Goal: Task Accomplishment & Management: Use online tool/utility

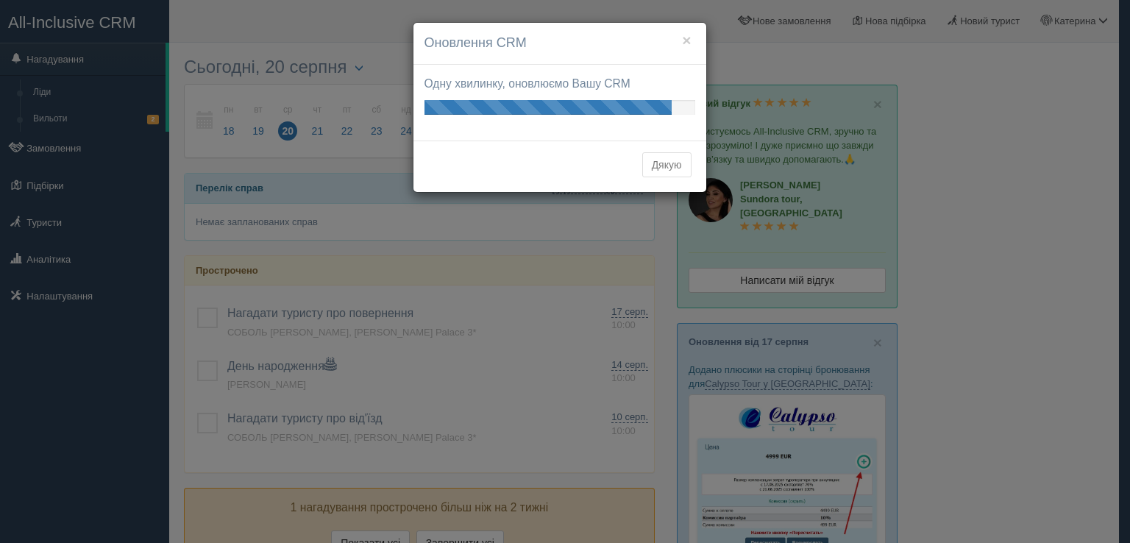
click at [1034, 195] on div "× Оновлення CRM Одну хвилинку, оновлюємо Вашу CRM Ваші оновлення готові! Подиви…" at bounding box center [565, 271] width 1130 height 543
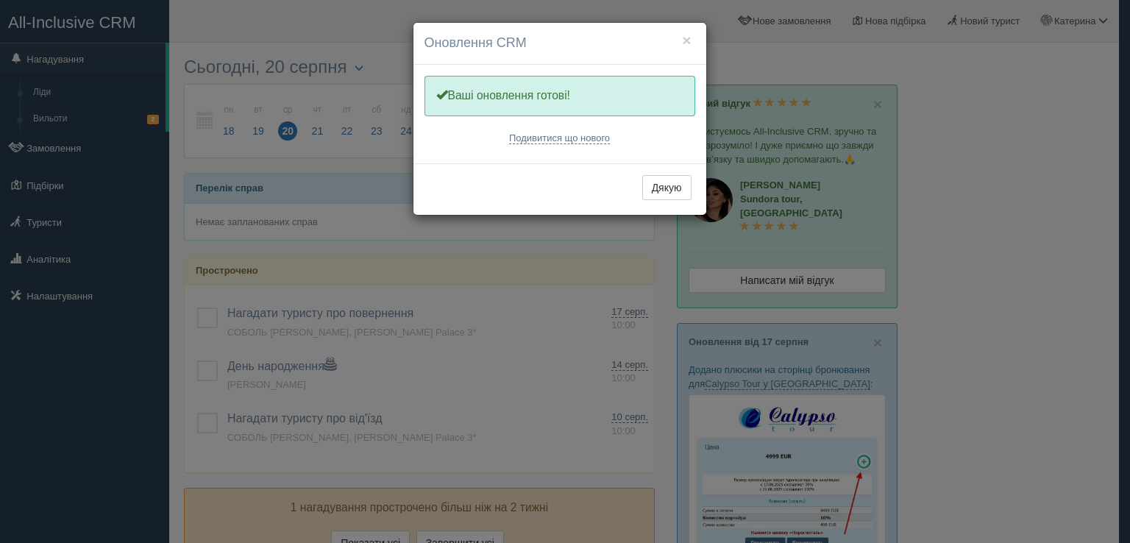
click at [1100, 24] on div "× Оновлення CRM Одну хвилинку, оновлюємо Вашу CRM Ваші оновлення готові! Подиви…" at bounding box center [565, 271] width 1130 height 543
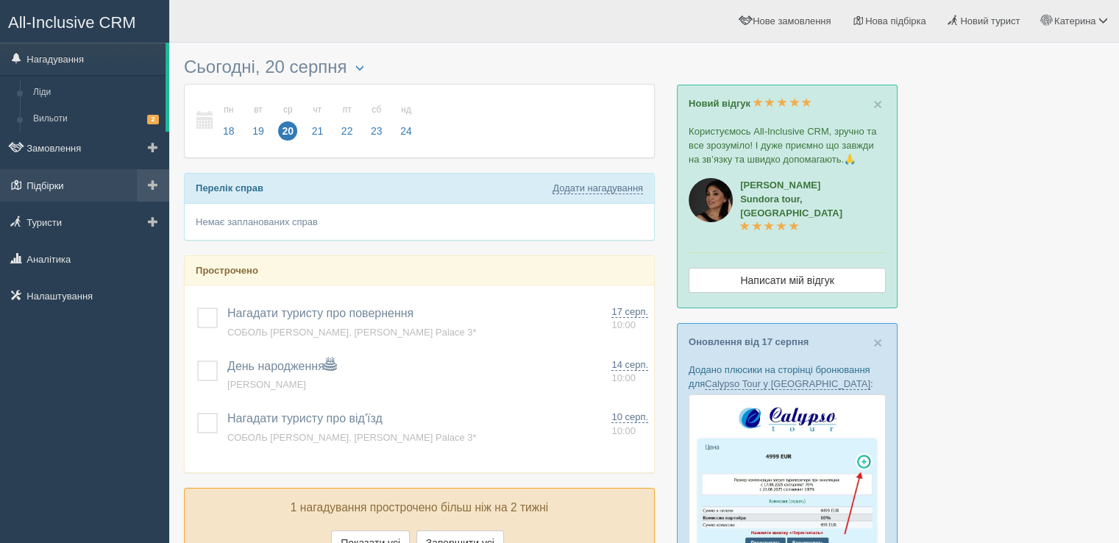
click at [60, 182] on link "Підбірки" at bounding box center [84, 185] width 169 height 32
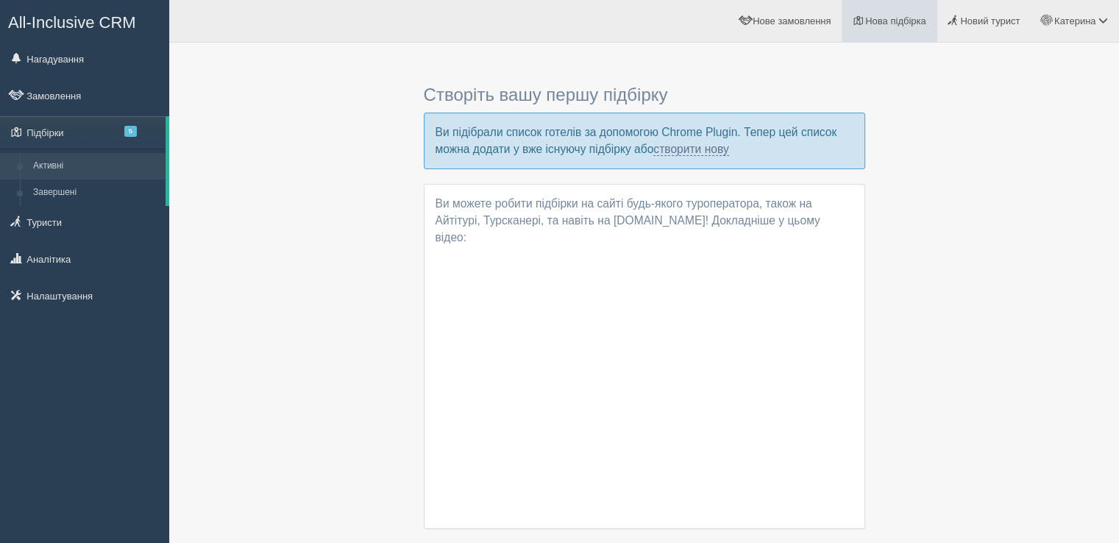
click at [872, 21] on span "Нова підбірка" at bounding box center [895, 20] width 61 height 11
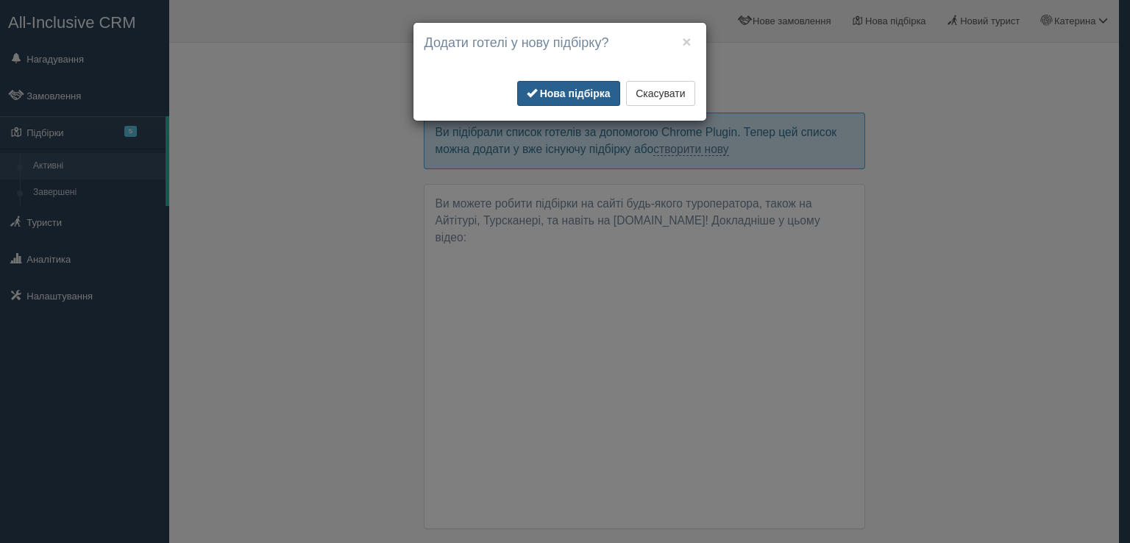
click at [556, 95] on b "Нова підбірка" at bounding box center [575, 94] width 71 height 12
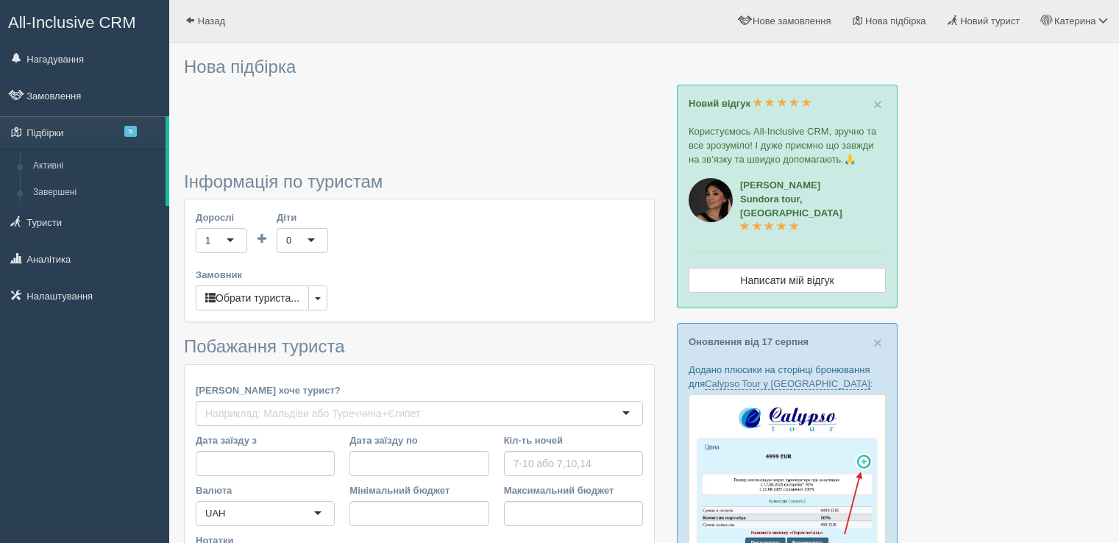
type input "6-7"
type input "49100"
type input "87100"
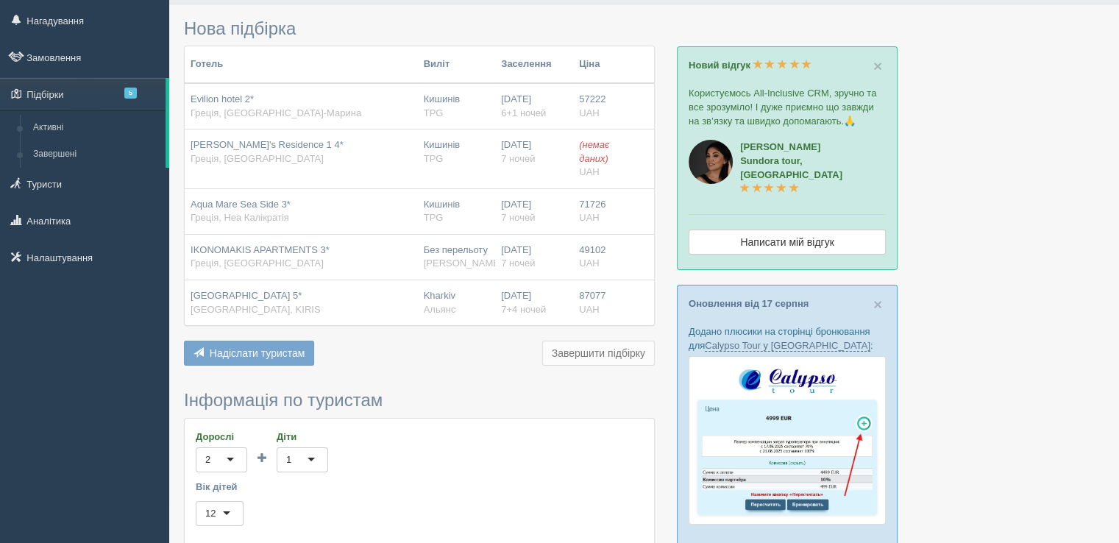
scroll to position [74, 0]
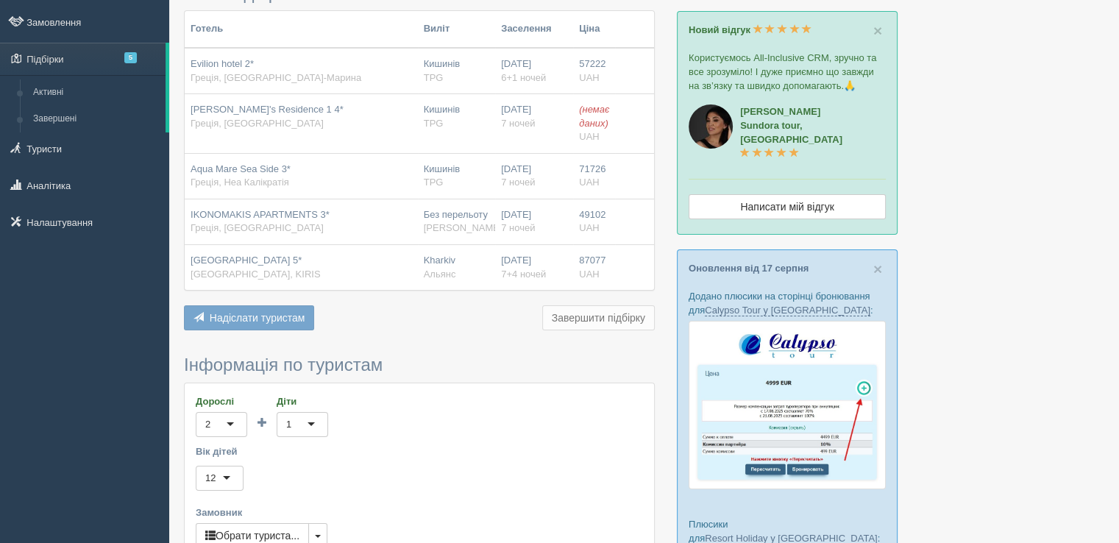
click at [244, 272] on span "[GEOGRAPHIC_DATA], KIRIS" at bounding box center [256, 274] width 130 height 11
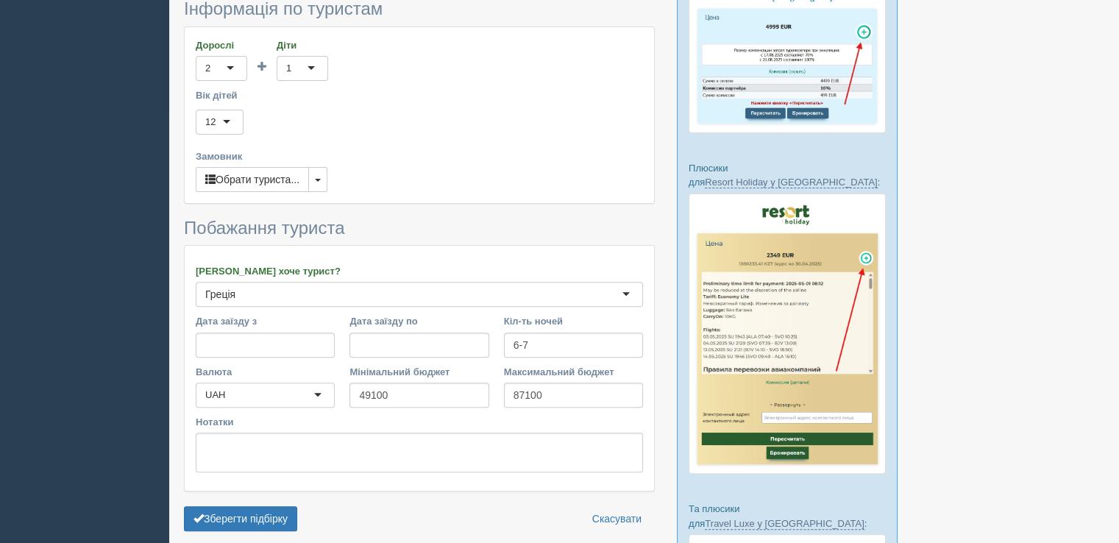
scroll to position [429, 0]
click at [259, 291] on div "Греція Греція" at bounding box center [419, 295] width 447 height 25
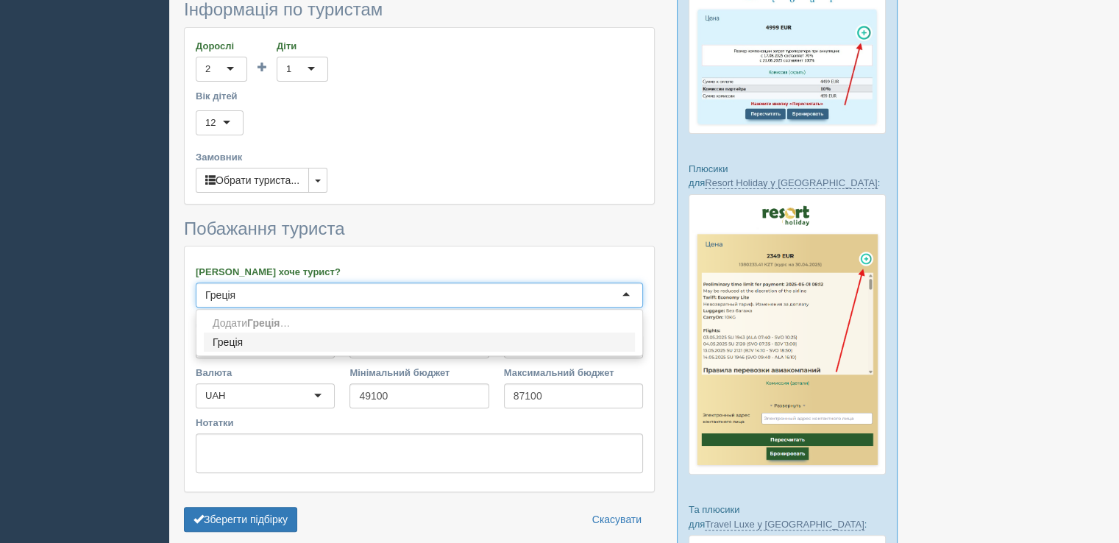
click at [260, 297] on input "Греція" at bounding box center [315, 295] width 221 height 15
drag, startPoint x: 261, startPoint y: 293, endPoint x: 190, endPoint y: 295, distance: 71.4
click at [190, 295] on div "Куди хоче турист? Греція Додати Греція … Греція" at bounding box center [419, 290] width 462 height 50
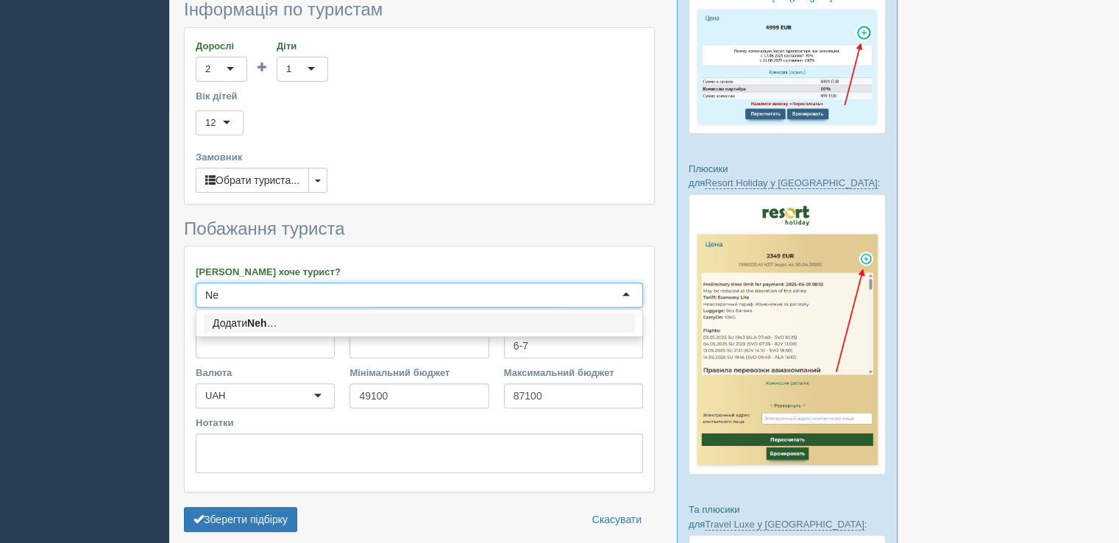
type input "N"
type input "Турція"
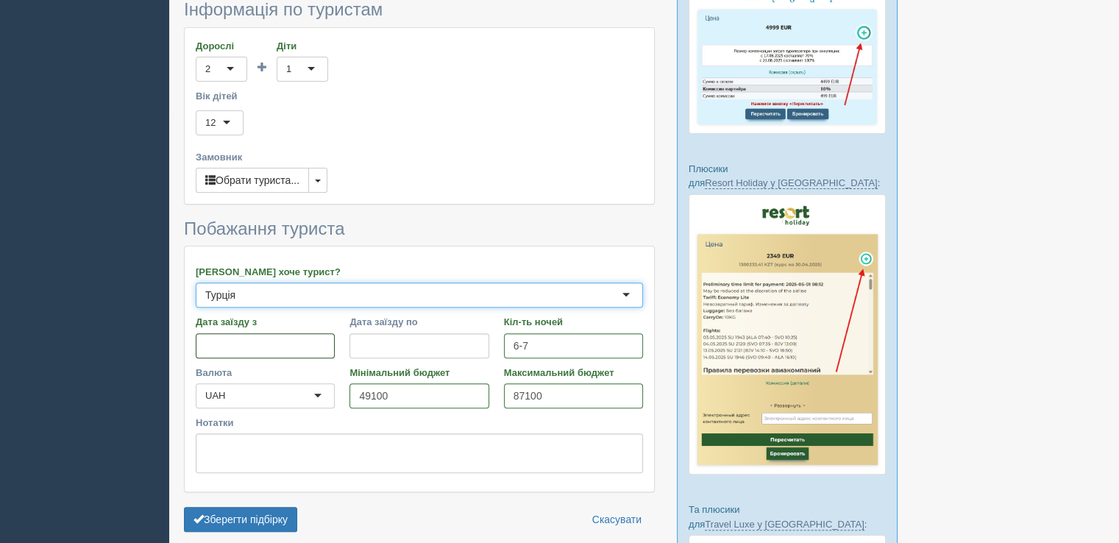
click at [263, 344] on input "Дата заїзду з" at bounding box center [265, 345] width 139 height 25
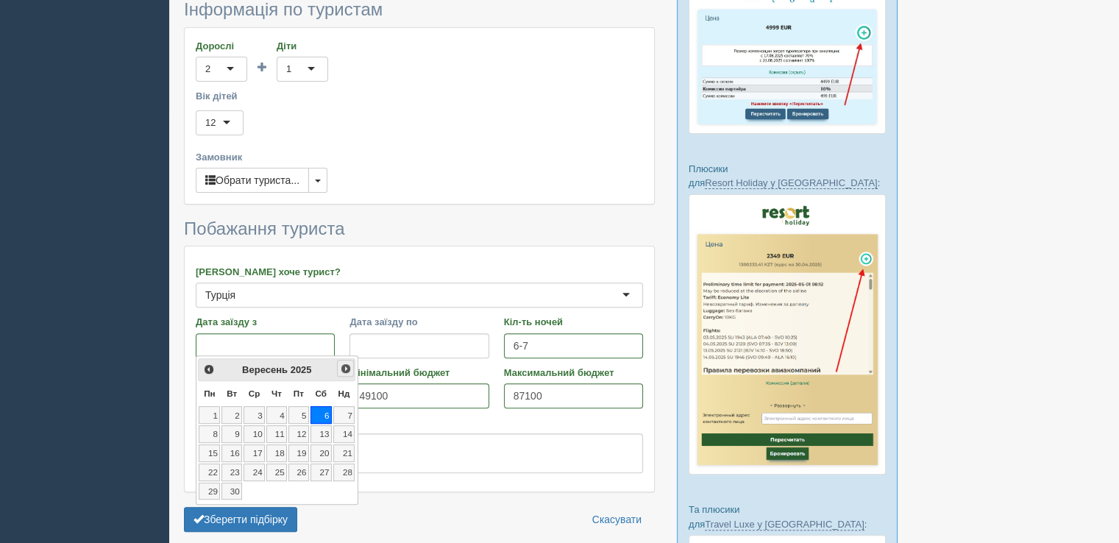
click at [343, 363] on span "Наст>" at bounding box center [346, 369] width 12 height 12
click at [238, 451] on link "14" at bounding box center [231, 453] width 21 height 18
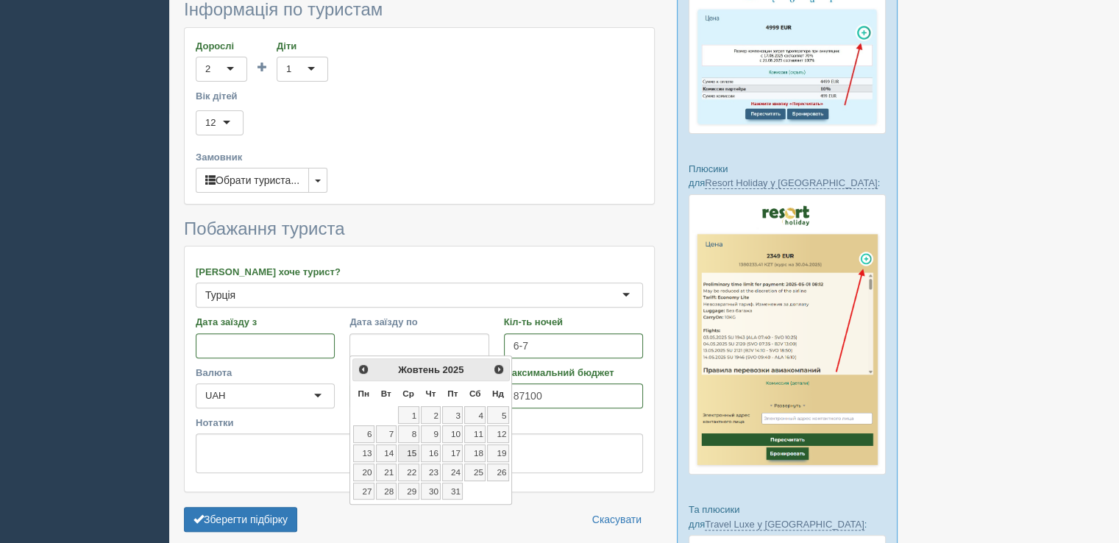
click at [407, 450] on link "15" at bounding box center [408, 453] width 21 height 18
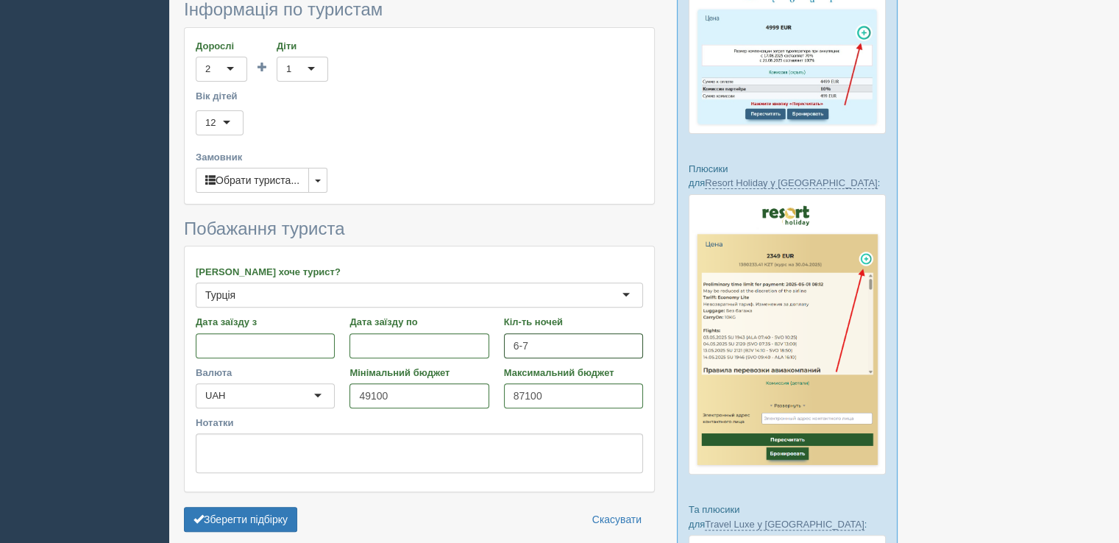
drag, startPoint x: 528, startPoint y: 343, endPoint x: 491, endPoint y: 338, distance: 37.8
click at [491, 338] on div "Дата заїзду з Дата заїзду по Кіл-ть ночей 6-7 Кіл-ть днів" at bounding box center [419, 340] width 462 height 50
type input "7"
drag, startPoint x: 570, startPoint y: 399, endPoint x: 425, endPoint y: 382, distance: 145.9
click at [425, 382] on div "Валюта UAH UAH Мінімальний бюджет 49100 Максимальний бюджет 87100" at bounding box center [419, 391] width 462 height 50
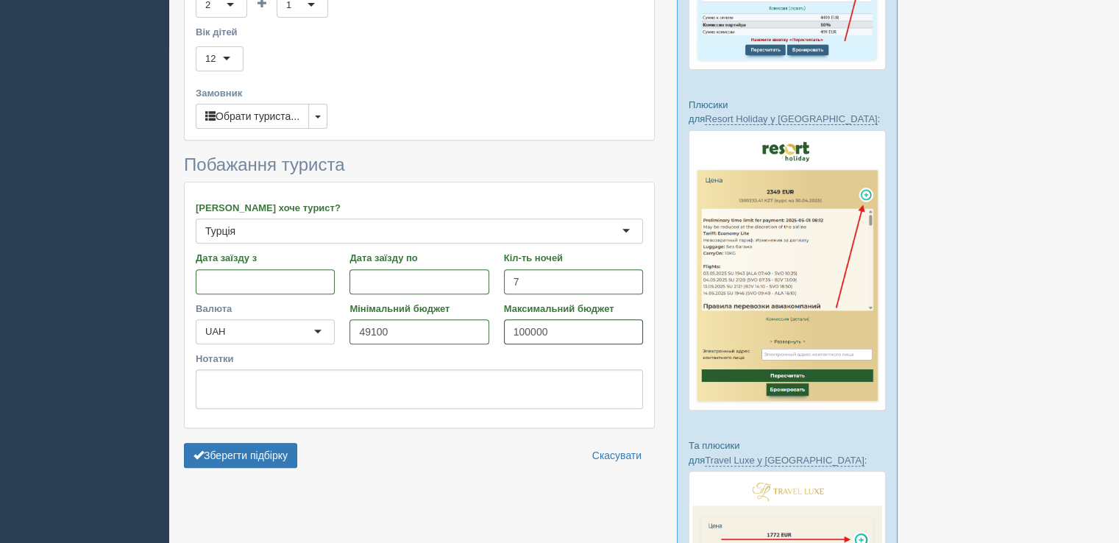
scroll to position [576, 0]
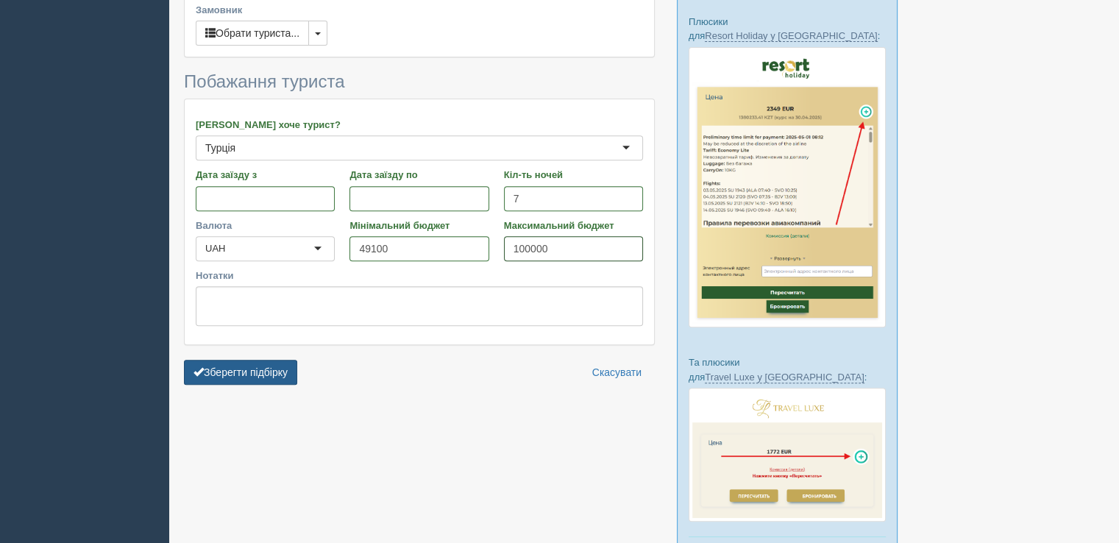
type input "100000"
click at [272, 371] on button "Зберегти підбірку" at bounding box center [240, 372] width 113 height 25
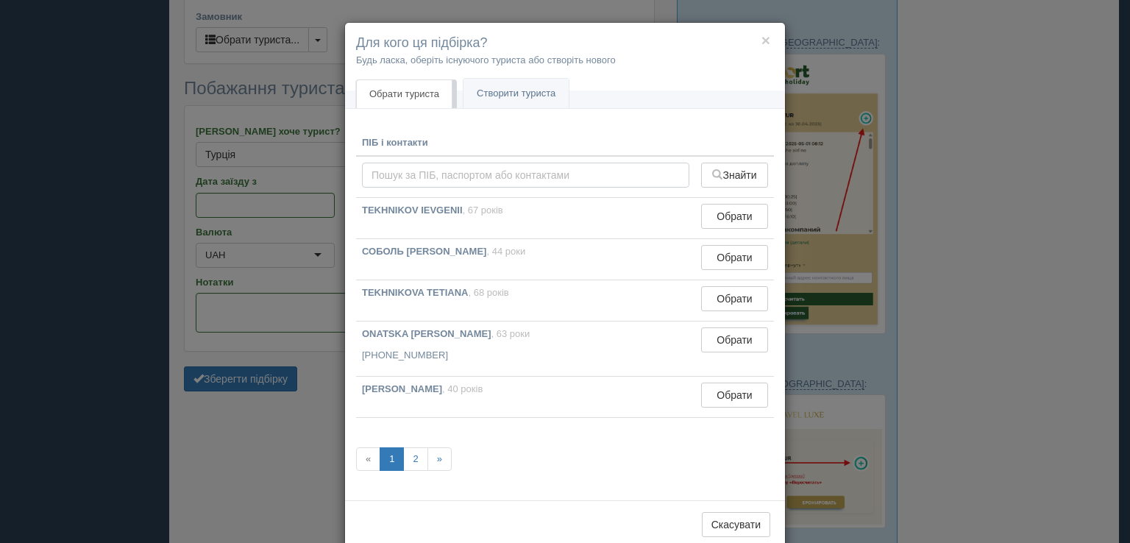
click at [385, 172] on input "text" at bounding box center [525, 175] width 327 height 25
type input "Вероніка"
click at [509, 91] on link "Створити туриста" at bounding box center [516, 94] width 105 height 30
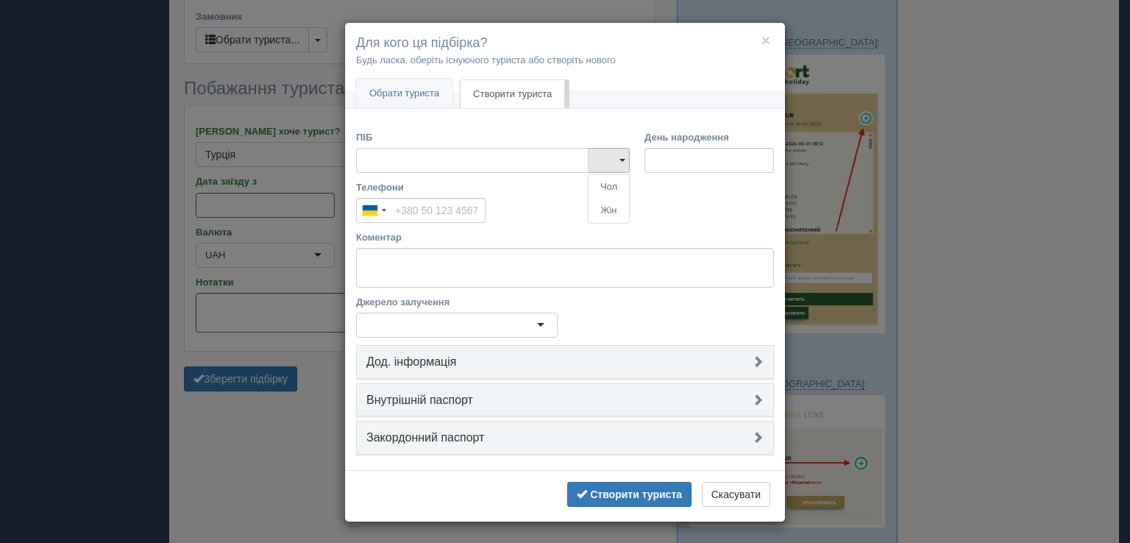
click at [423, 167] on input "ПІБ" at bounding box center [472, 160] width 233 height 25
type input "Вероніка"
click at [648, 496] on b "Створити туриста" at bounding box center [636, 495] width 92 height 12
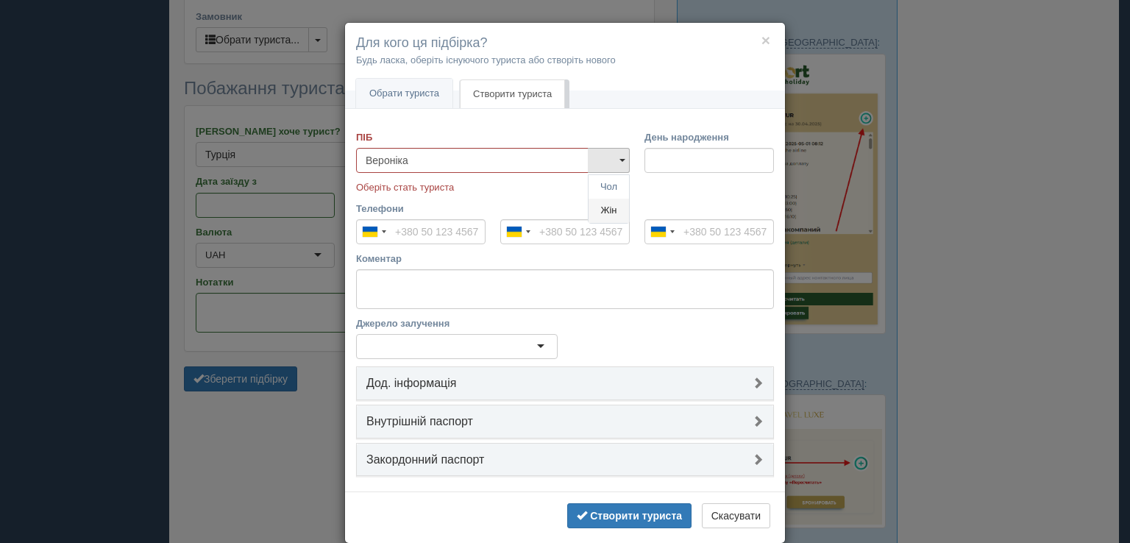
click at [607, 210] on link "Жін" at bounding box center [609, 211] width 40 height 24
click at [639, 519] on button "Створити туриста" at bounding box center [629, 515] width 124 height 25
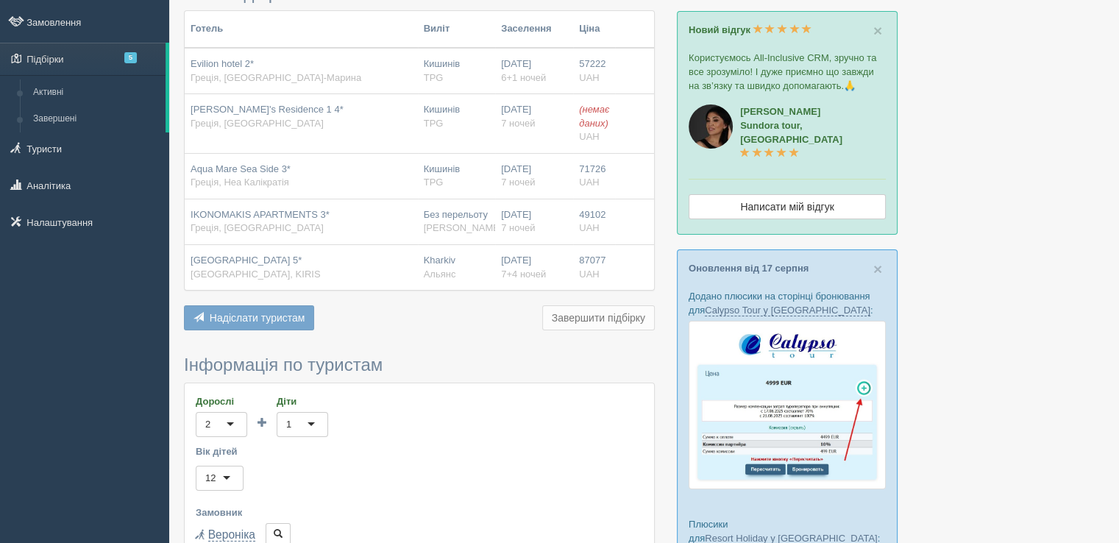
scroll to position [0, 0]
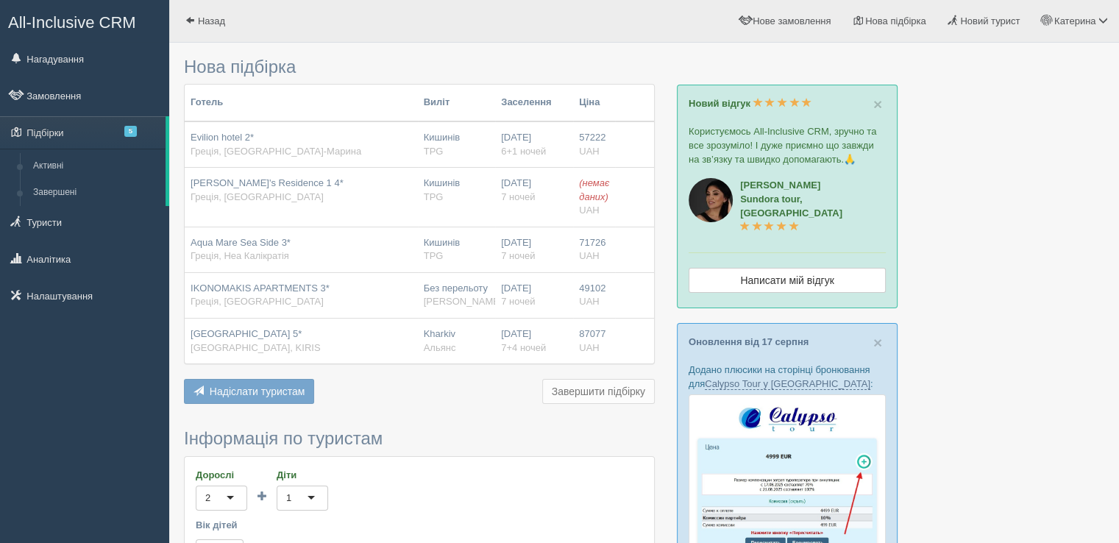
click at [256, 146] on span "Греція, Агія-Марина" at bounding box center [276, 151] width 171 height 11
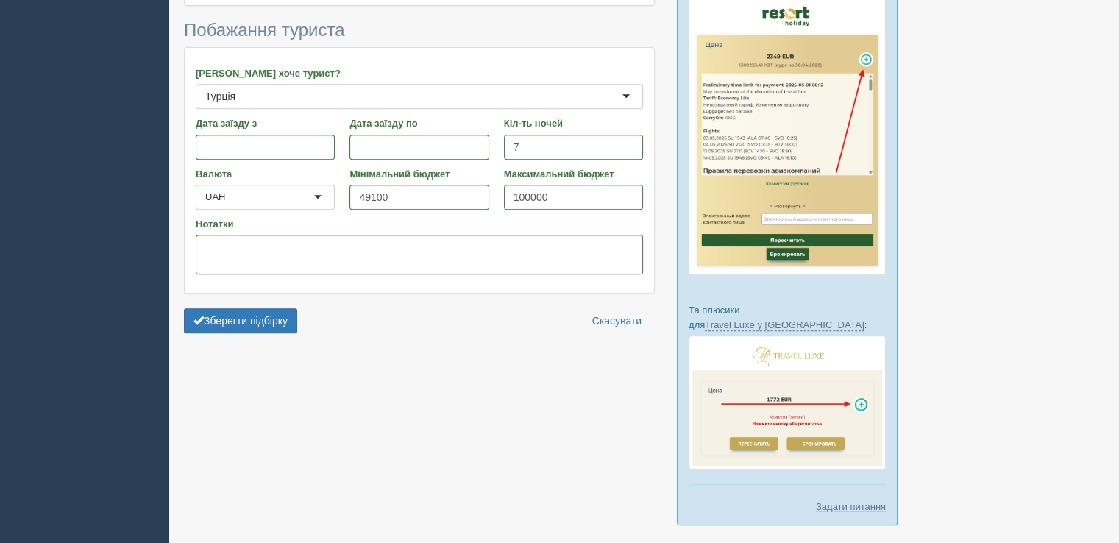
scroll to position [650, 0]
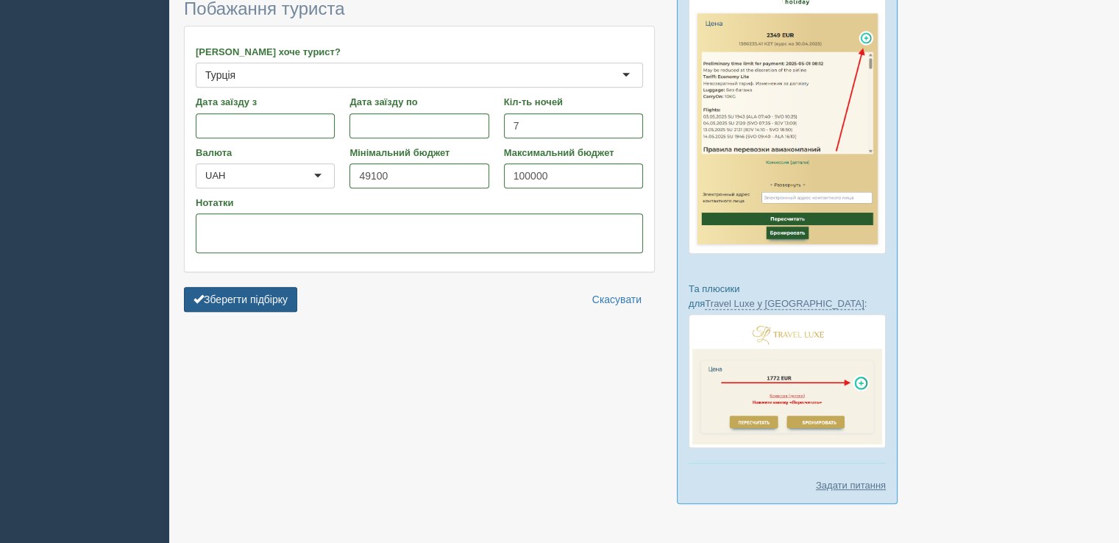
click at [253, 296] on button "Зберегти підбірку" at bounding box center [240, 299] width 113 height 25
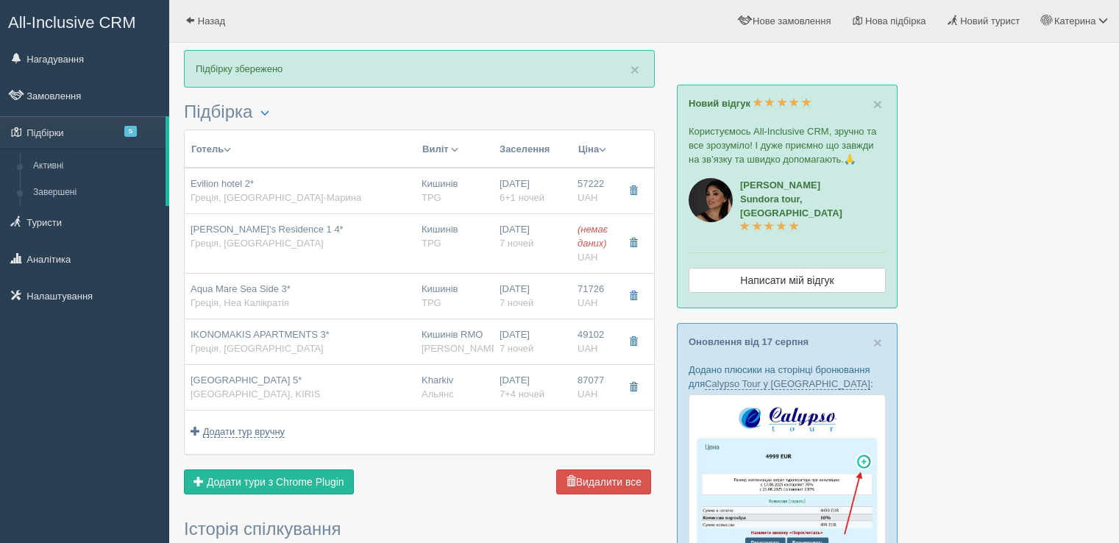
click at [635, 188] on span "button" at bounding box center [633, 190] width 9 height 9
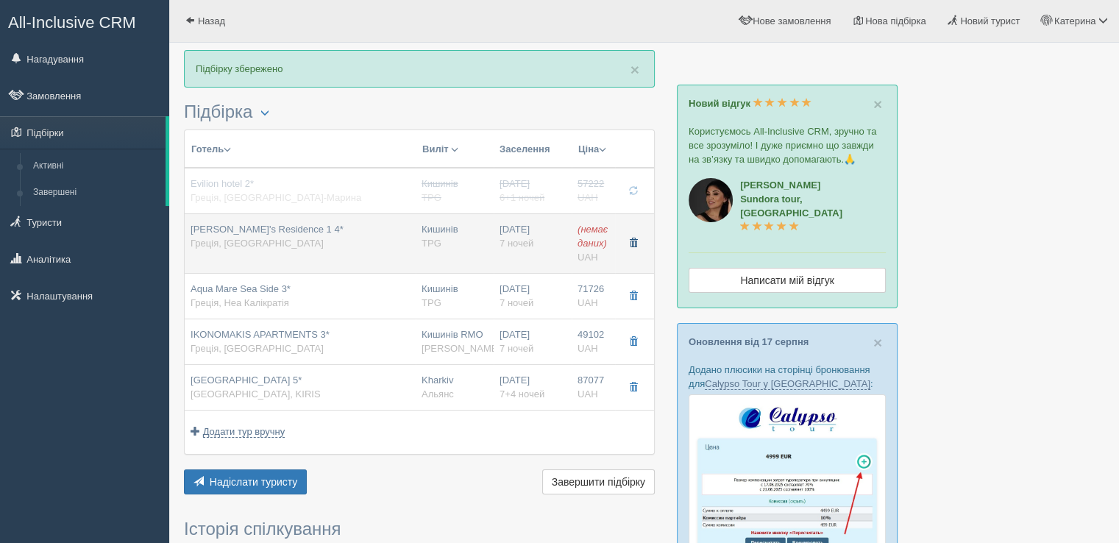
click at [636, 241] on span "button" at bounding box center [633, 242] width 9 height 9
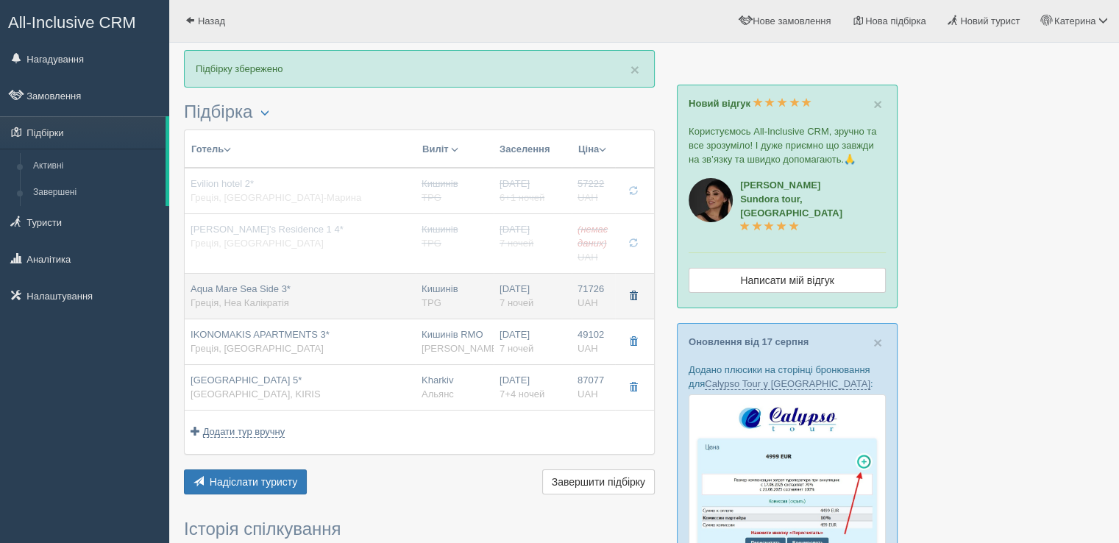
click at [632, 291] on span "button" at bounding box center [633, 295] width 9 height 9
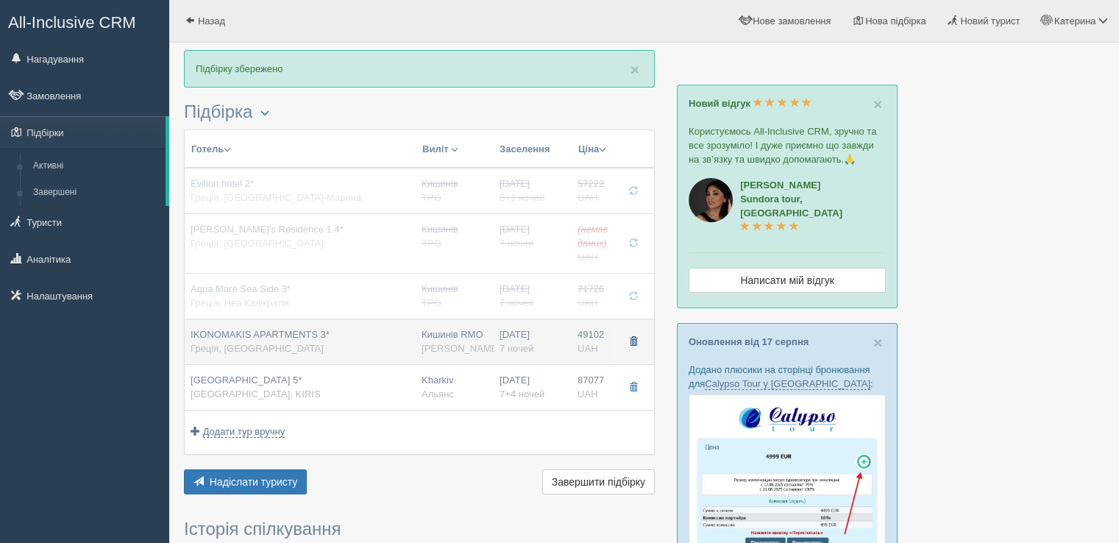
click at [631, 337] on span "button" at bounding box center [633, 341] width 9 height 9
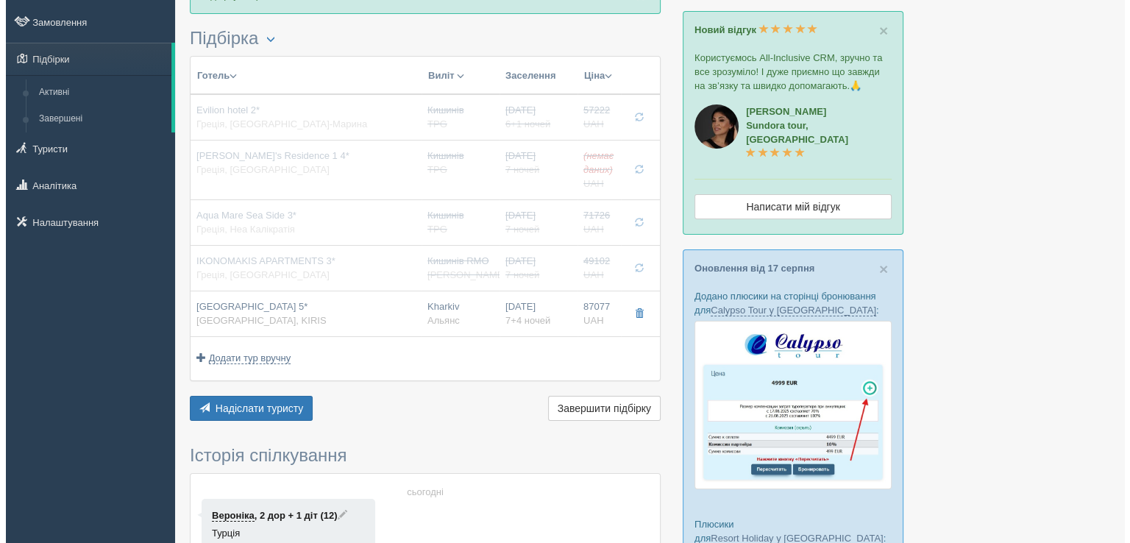
scroll to position [147, 0]
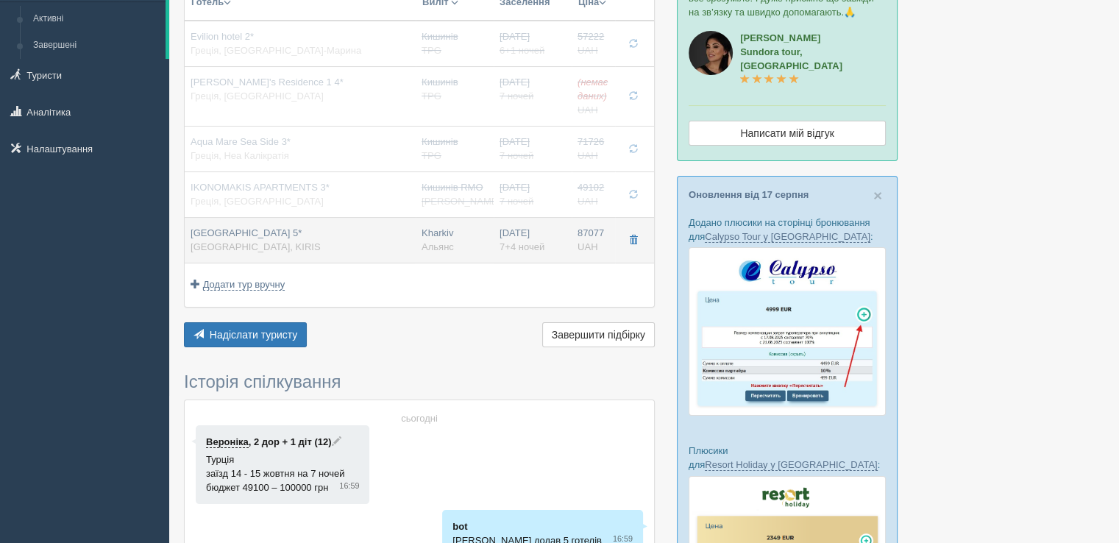
click at [302, 232] on span "LIMAK LIMRA HOTEL & RESORT 5*" at bounding box center [246, 232] width 111 height 11
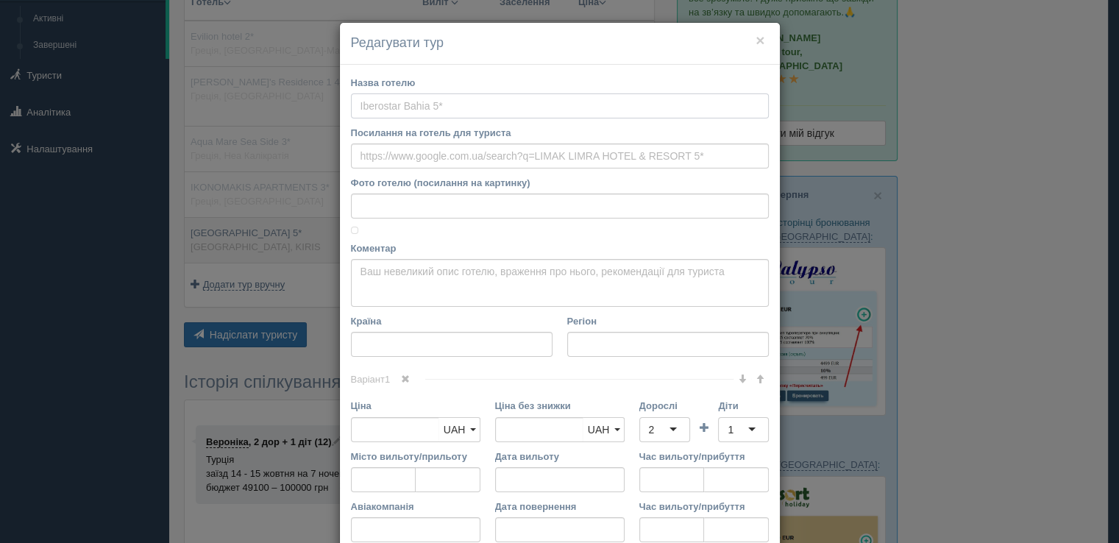
type input "LIMAK LIMRA HOTEL & RESORT 5*"
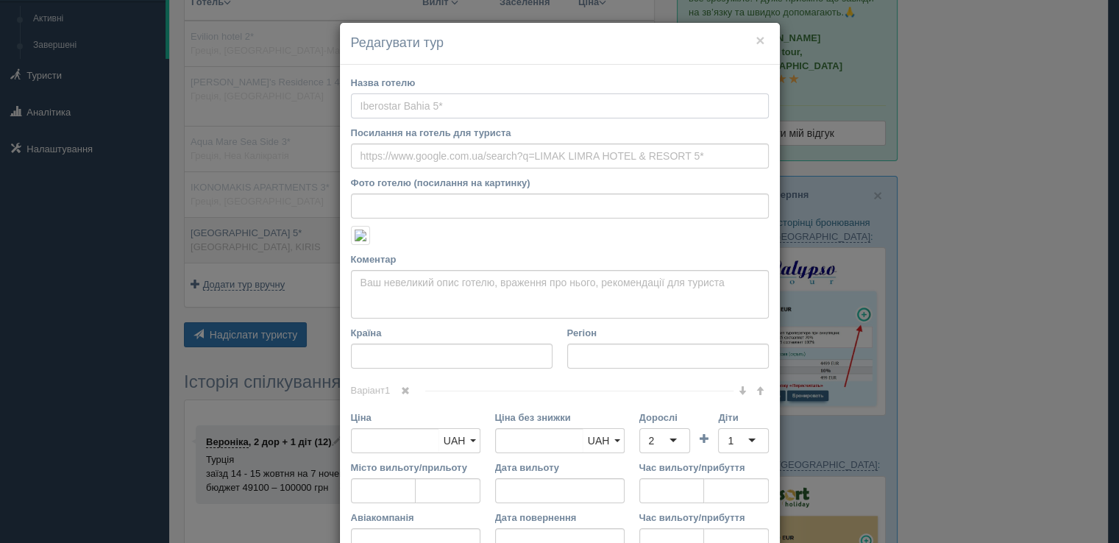
type input "Туреччина"
type input "KIRIS"
type input "87077.00"
type input "Kharkiv"
type input "07:00"
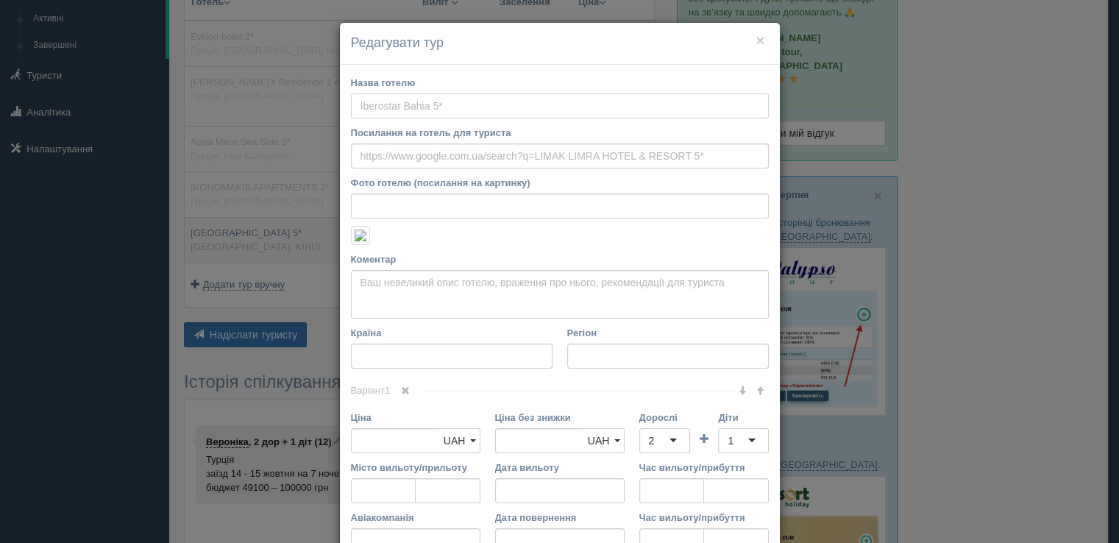
type input "7+4"
type input "STANDARD GARDEN SIDE"
type input "UAI"
type input "Альянс"
type input "https://www.alliance.ua/countries/tyrciya/hotels/limak-limra-hotel-resort"
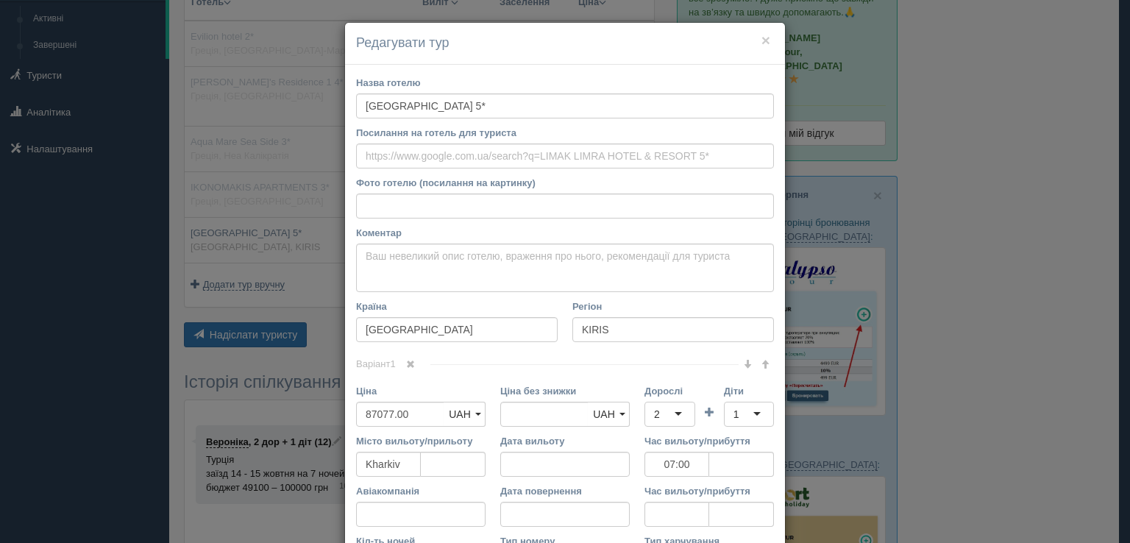
click at [1051, 285] on div "× Редагувати тур Назва готелю LIMAK LIMRA HOTEL & RESORT 5* Посилання на готель…" at bounding box center [565, 271] width 1130 height 543
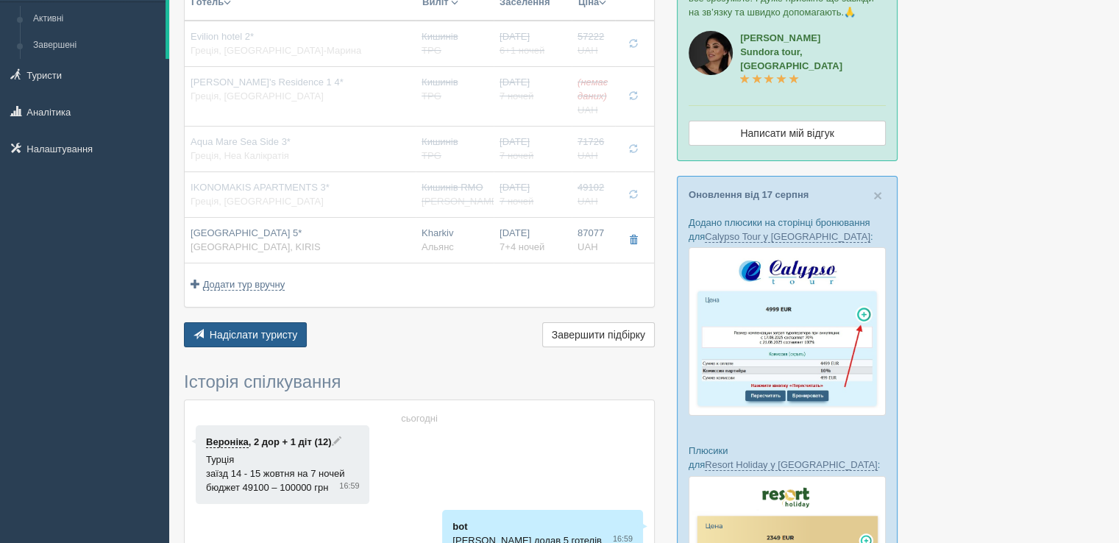
click at [254, 330] on span "Надіслати туристу" at bounding box center [254, 335] width 88 height 12
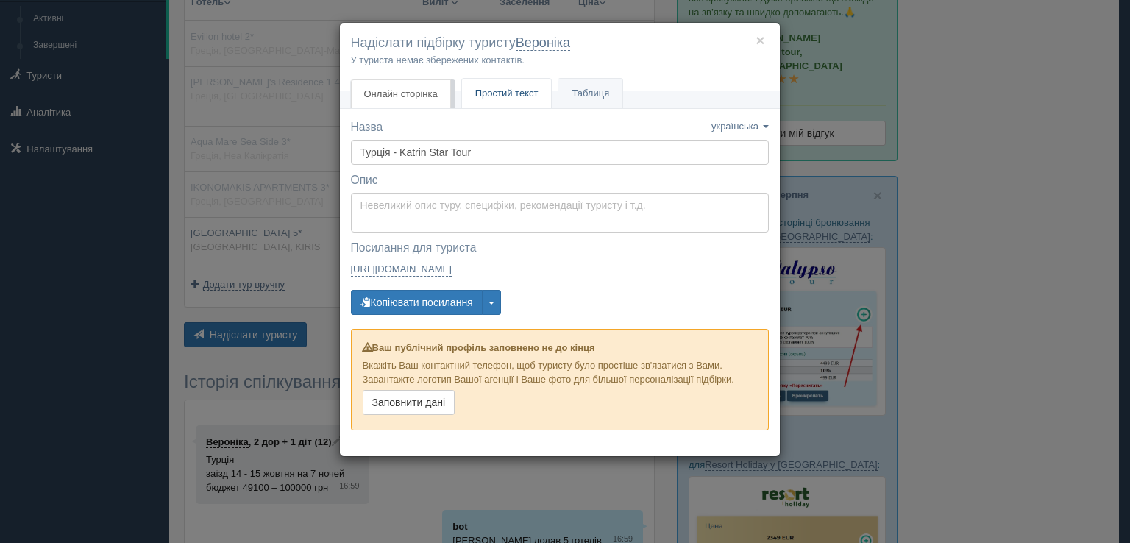
click at [492, 94] on span "Простий текст" at bounding box center [506, 93] width 63 height 11
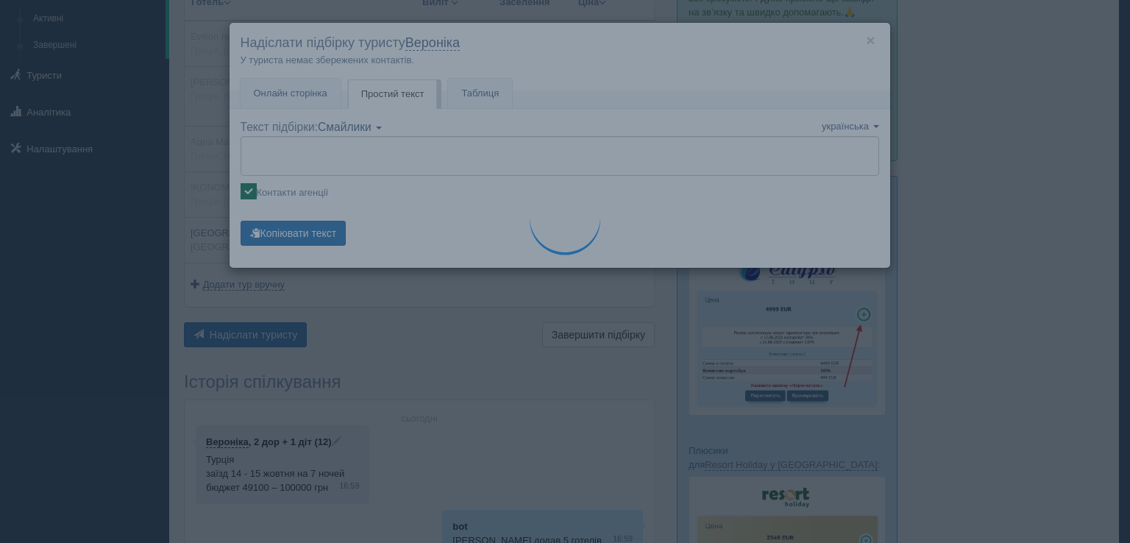
type textarea "🌞 Доброго дня! Пропонуємо Вам розглянути такі варіанти: 🌎 Туреччина, KIRIS 🏩 Го…"
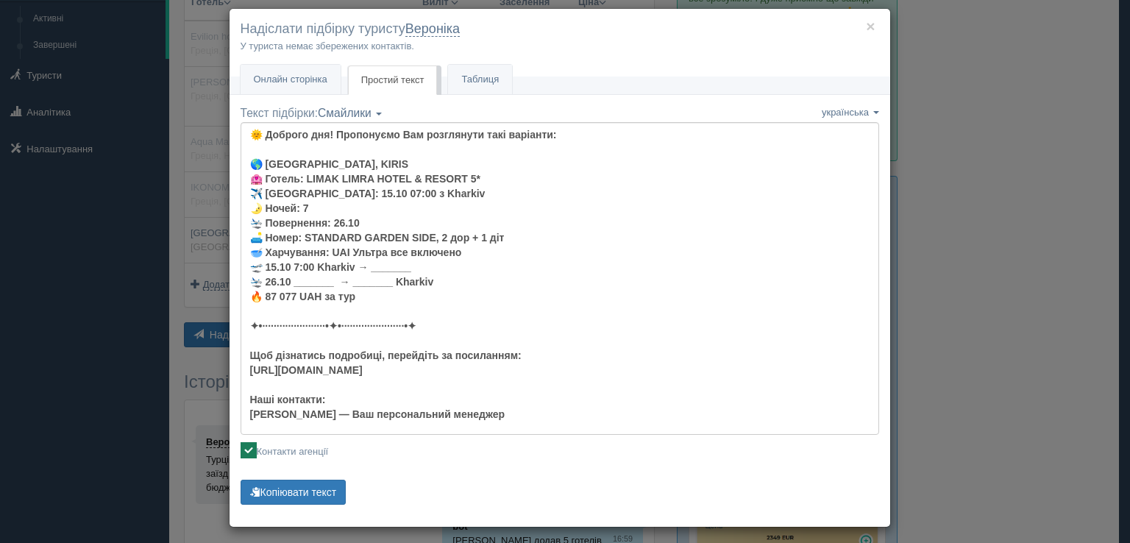
scroll to position [21, 0]
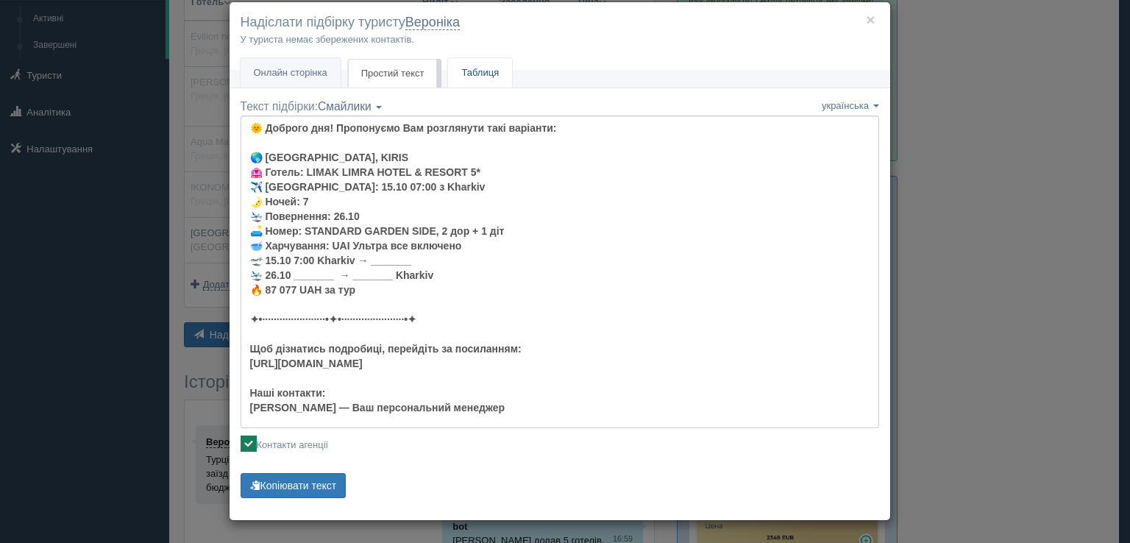
click at [456, 74] on link "Таблиця" at bounding box center [480, 73] width 64 height 30
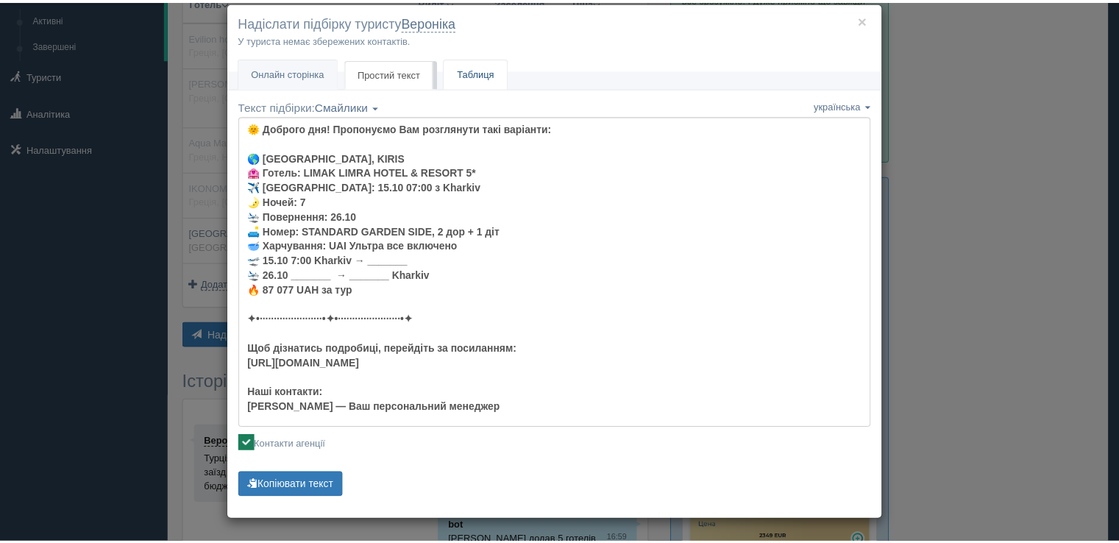
scroll to position [0, 0]
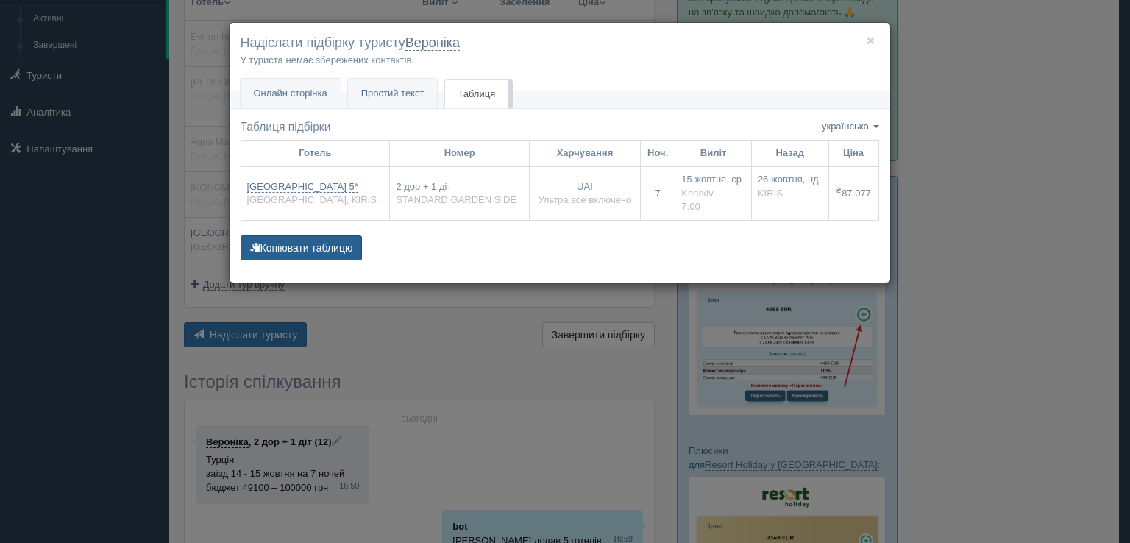
click at [294, 245] on button "Копіювати таблицю" at bounding box center [302, 247] width 122 height 25
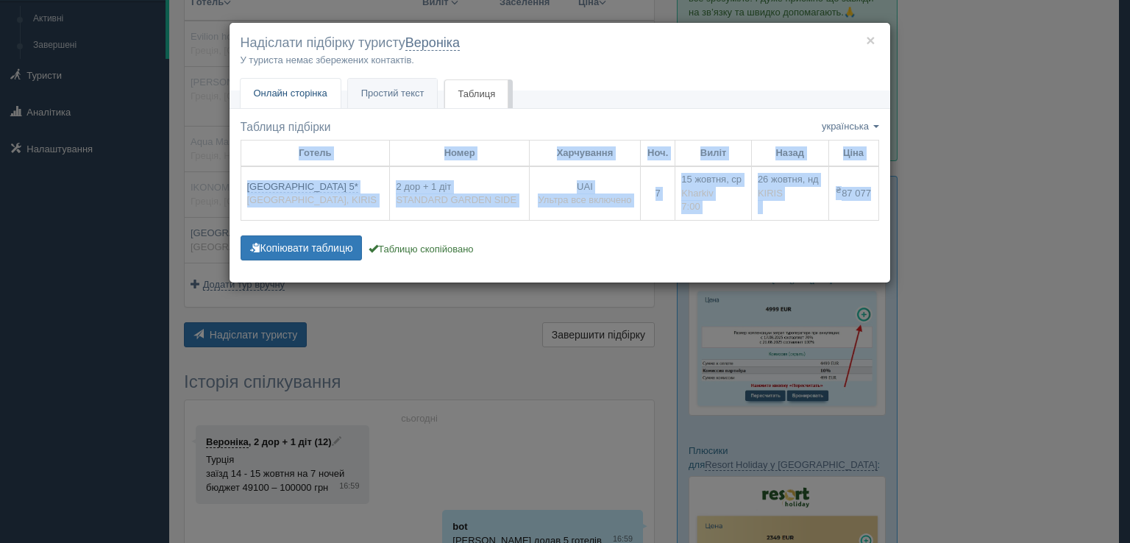
click at [311, 91] on span "Онлайн сторінка" at bounding box center [291, 93] width 74 height 11
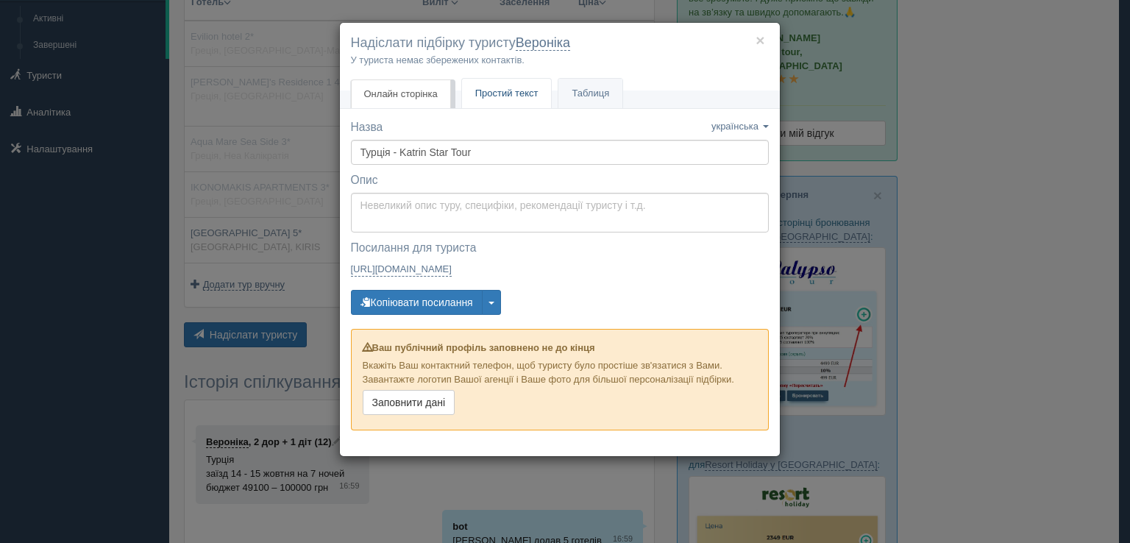
click at [509, 93] on span "Простий текст" at bounding box center [506, 93] width 63 height 11
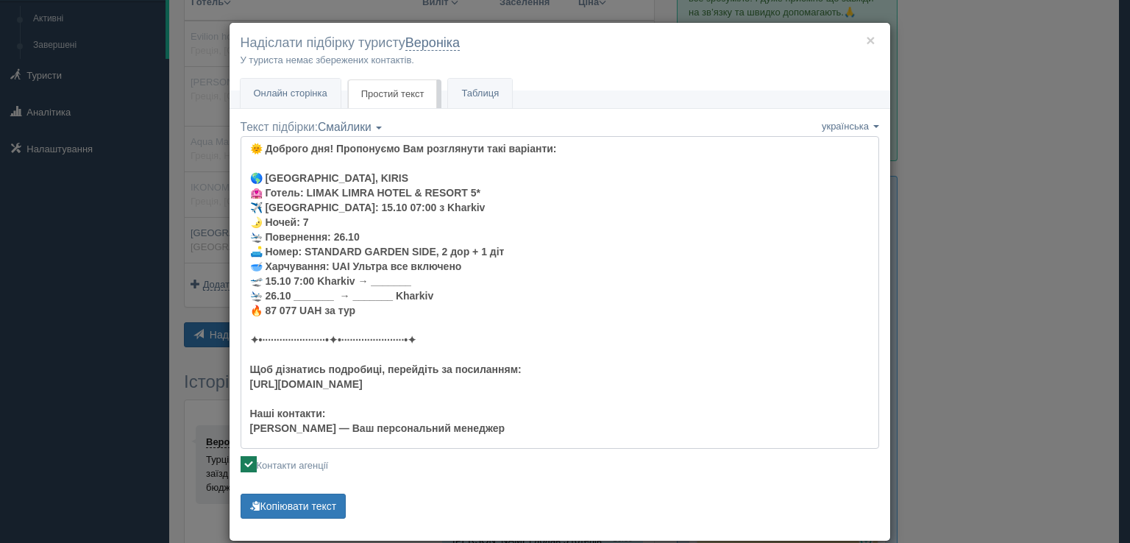
click at [662, 272] on textarea "🌞 Доброго дня! Пропонуємо Вам розглянути такі варіанти: 🌎 Туреччина, KIRIS 🏩 Го…" at bounding box center [560, 292] width 639 height 313
drag, startPoint x: 262, startPoint y: 174, endPoint x: 362, endPoint y: 308, distance: 167.2
click at [362, 308] on textarea "🌞 Доброго дня! Пропонуємо Вам розглянути такі варіанти: 🌎 Туреччина, KIRIS 🏩 Го…" at bounding box center [560, 292] width 639 height 313
click at [962, 71] on div "× Надіслати підбірку туристу Вероніка У туриста немає збережених контактів. Онл…" at bounding box center [565, 271] width 1130 height 543
